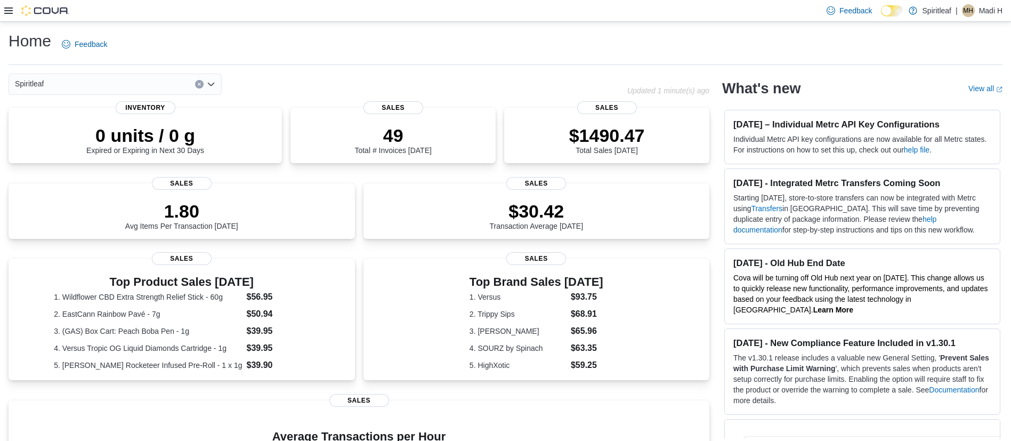
click at [6, 12] on icon at bounding box center [8, 10] width 9 height 9
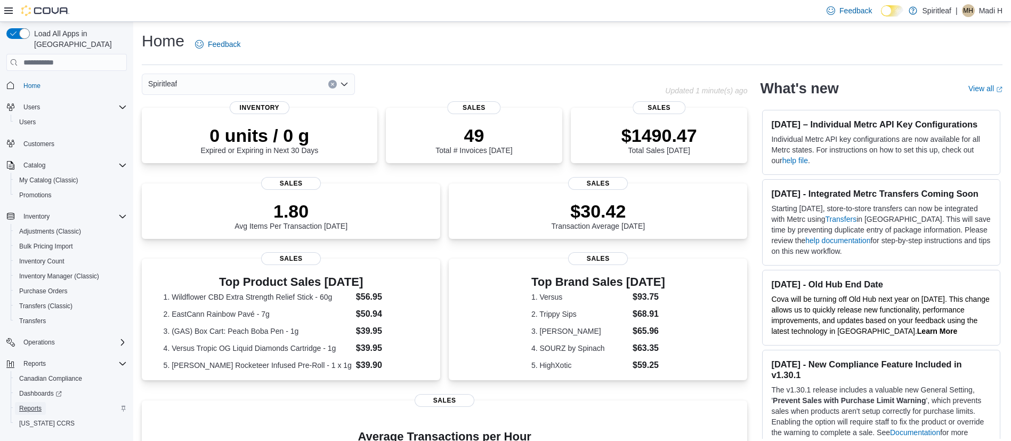
click at [30, 404] on span "Reports" at bounding box center [30, 408] width 22 height 9
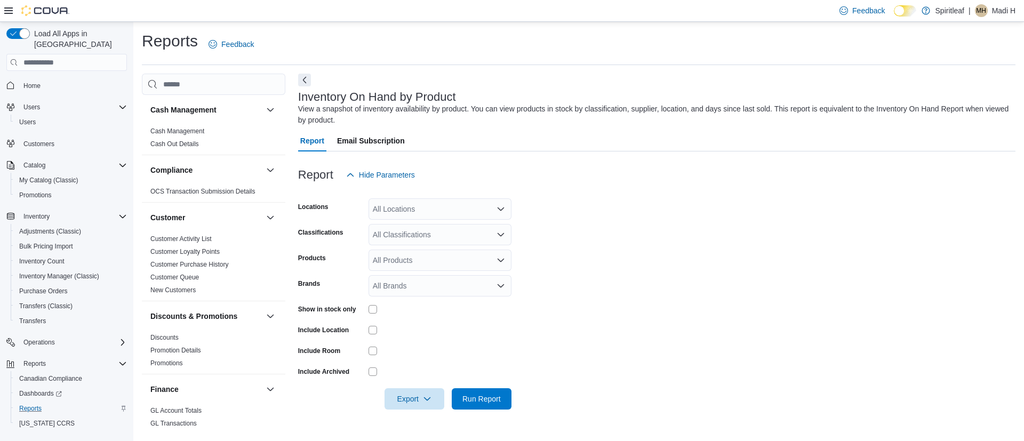
click at [388, 211] on div "All Locations" at bounding box center [439, 208] width 143 height 21
type input "***"
click at [409, 224] on span "567 - Spiritleaf Park Place Blvd (Barrie)" at bounding box center [484, 227] width 154 height 11
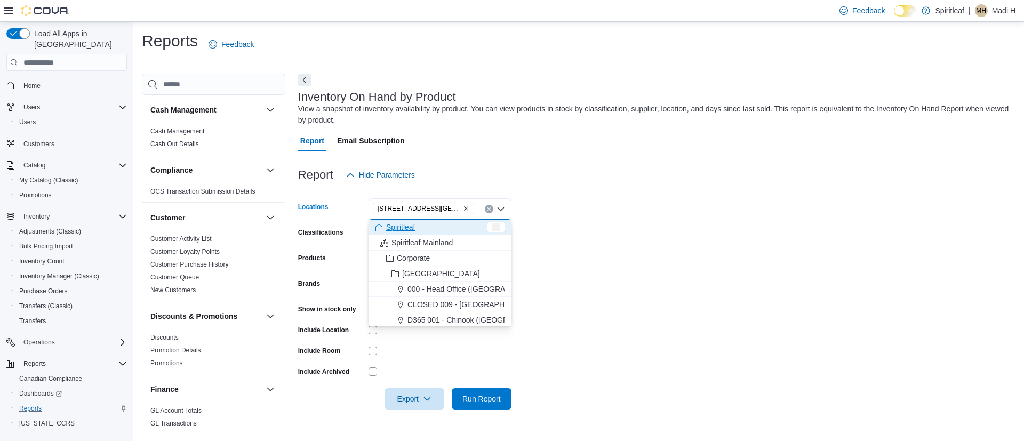
click at [655, 202] on form "Locations 567 - Spiritleaf Park Place Blvd (Barrie) Combo box. Selected. 567 - …" at bounding box center [656, 298] width 717 height 224
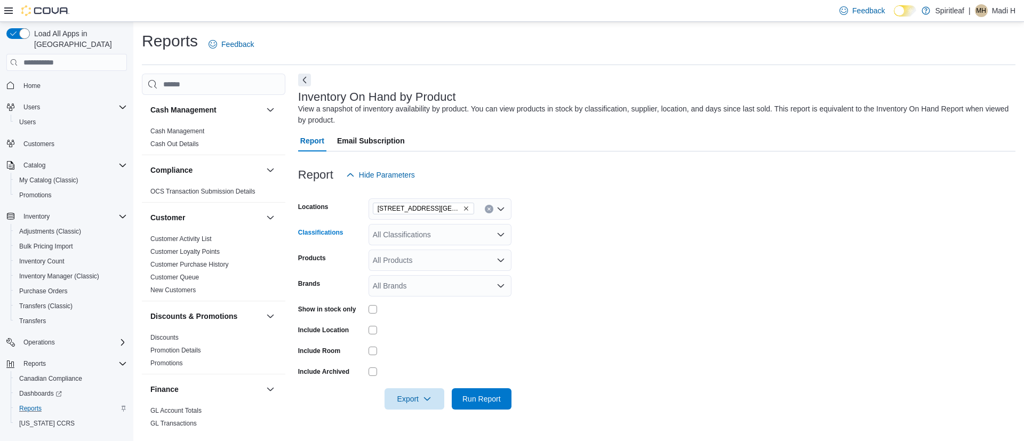
click at [408, 234] on div "All Classifications" at bounding box center [439, 234] width 143 height 21
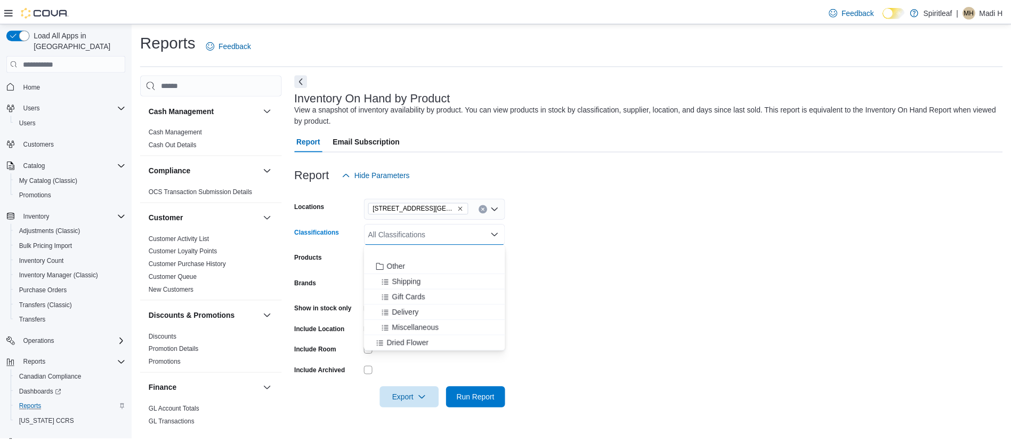
scroll to position [155, 0]
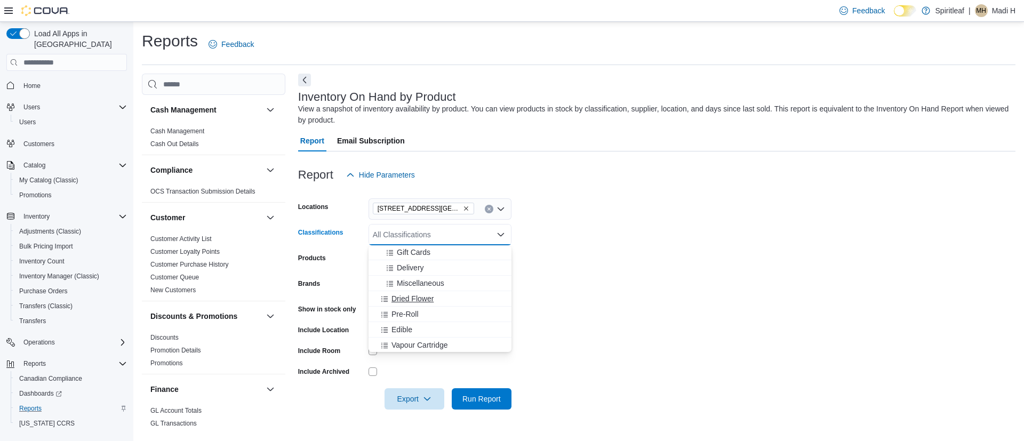
click at [420, 296] on span "Dried Flower" at bounding box center [412, 298] width 42 height 11
click at [636, 264] on form "Locations 567 - Spiritleaf Park Place Blvd (Barrie) Classifications Dried Flowe…" at bounding box center [656, 298] width 717 height 224
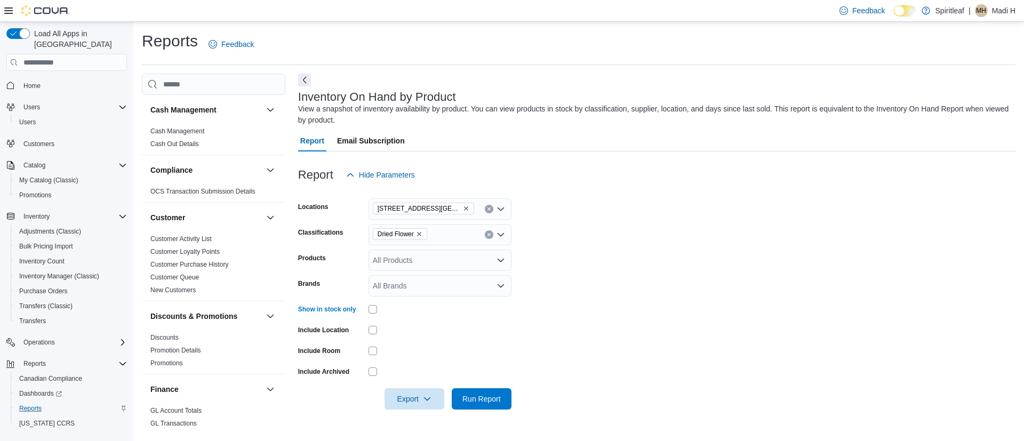
click at [391, 288] on div "All Brands" at bounding box center [439, 285] width 143 height 21
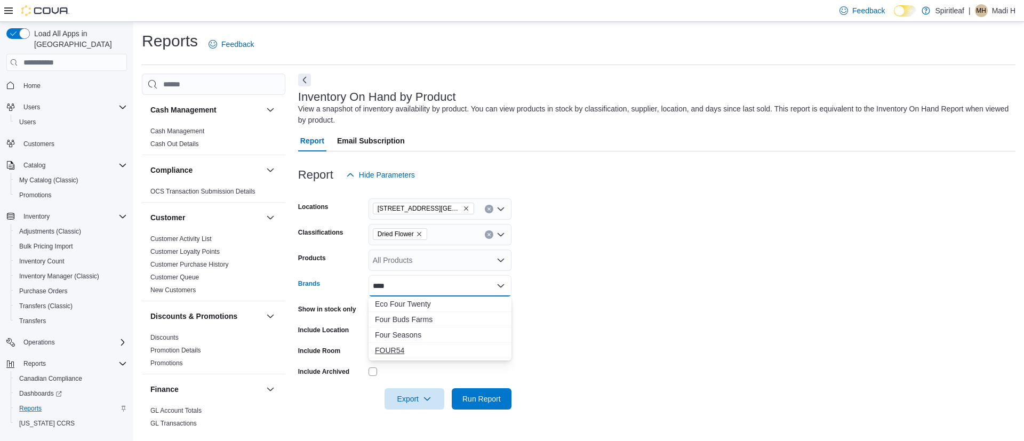
type input "****"
click at [391, 347] on span "FOUR54" at bounding box center [440, 350] width 130 height 11
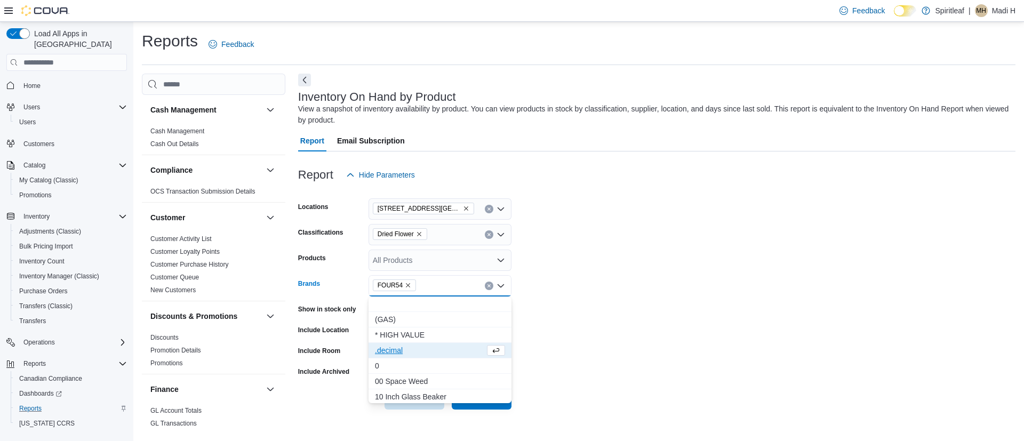
click at [701, 307] on form "Locations 567 - Spiritleaf Park Place Blvd (Barrie) Classifications Dried Flowe…" at bounding box center [656, 298] width 717 height 224
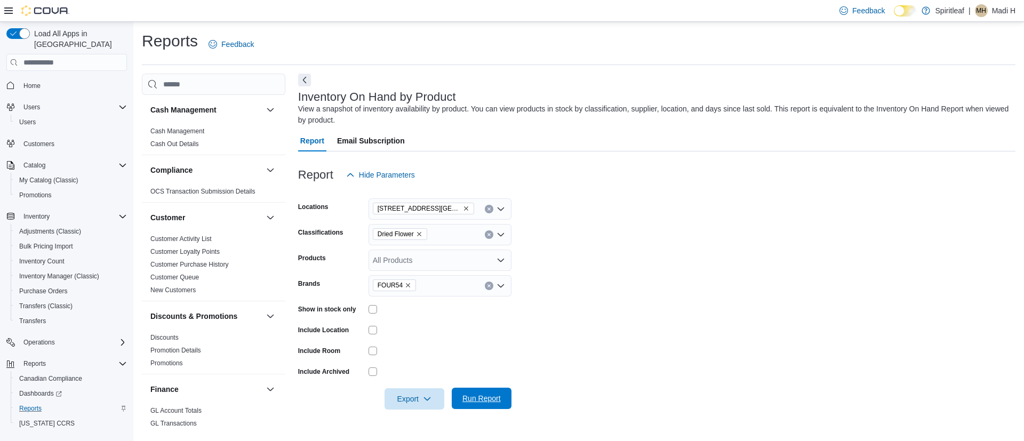
click at [494, 399] on span "Run Report" at bounding box center [481, 398] width 38 height 11
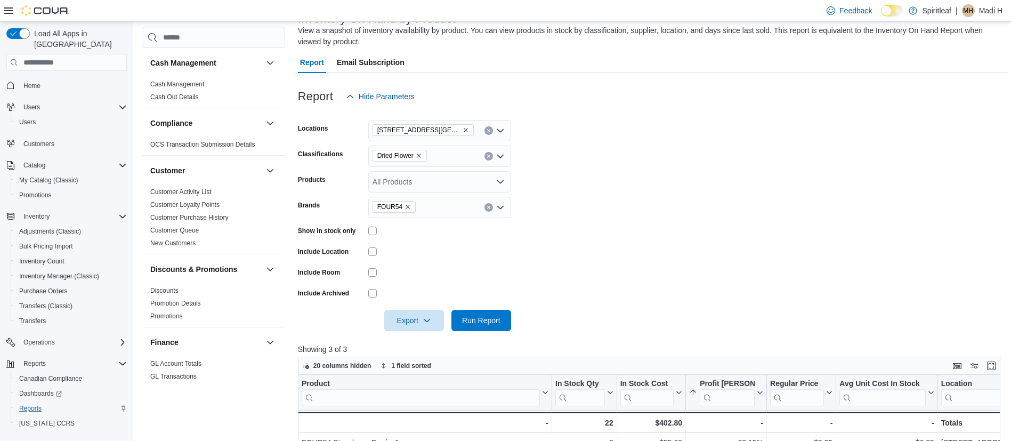
scroll to position [78, 0]
